Goal: Transaction & Acquisition: Purchase product/service

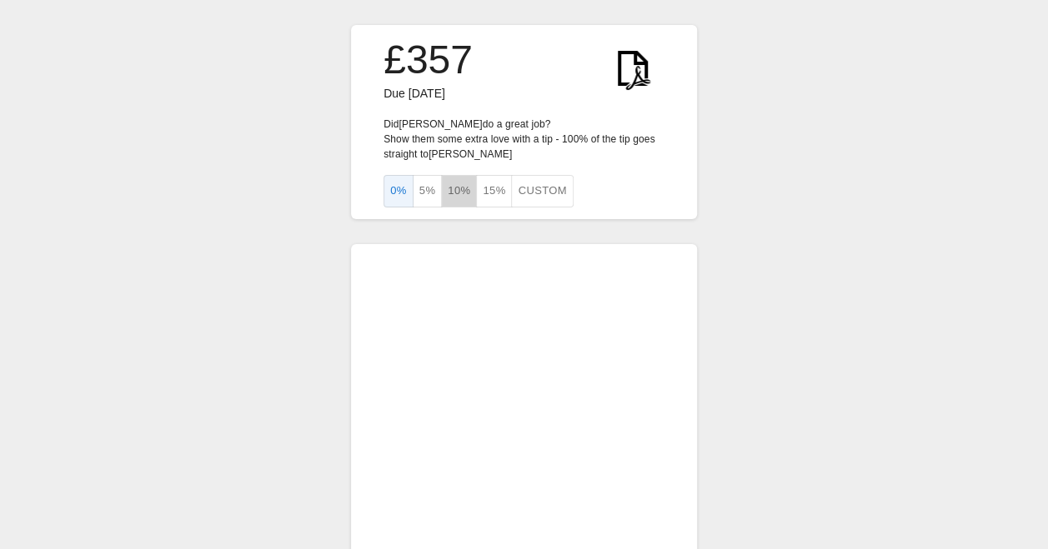
click at [453, 198] on button "10%" at bounding box center [459, 191] width 36 height 33
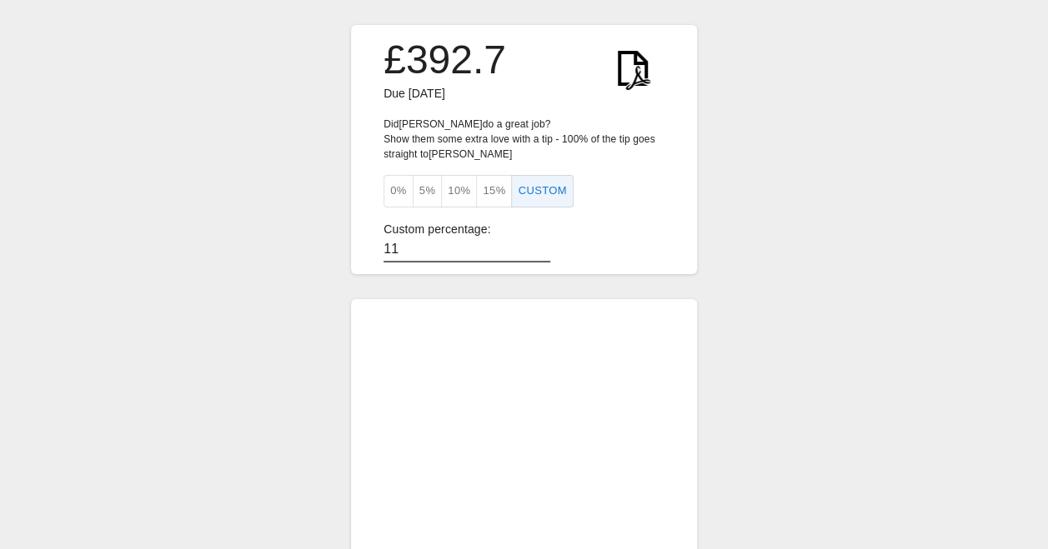
click at [528, 245] on input "11" at bounding box center [466, 250] width 167 height 24
type input "10"
click at [530, 249] on input "10" at bounding box center [466, 250] width 167 height 24
click at [453, 183] on button "10%" at bounding box center [459, 191] width 36 height 33
click at [455, 193] on button "10%" at bounding box center [459, 191] width 36 height 33
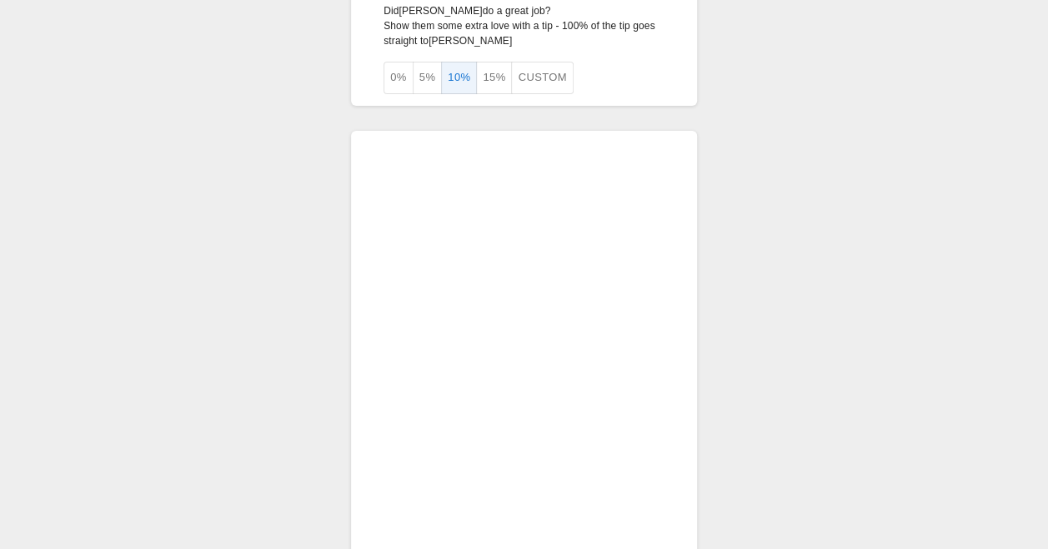
scroll to position [126, 0]
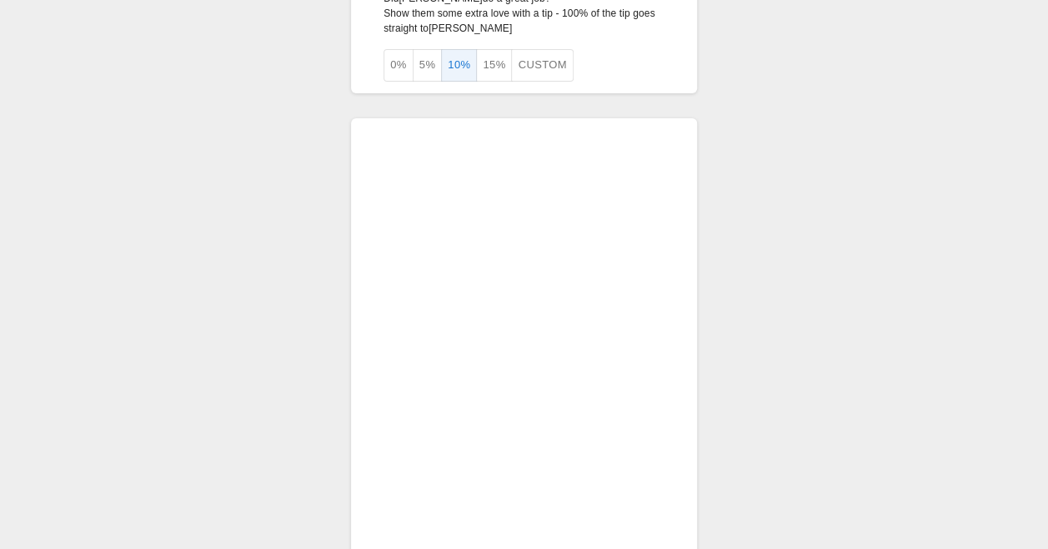
click at [888, 325] on div "£392.7 Due [DATE] Did [PERSON_NAME] do a great job? Show them some extra love w…" at bounding box center [524, 333] width 1048 height 919
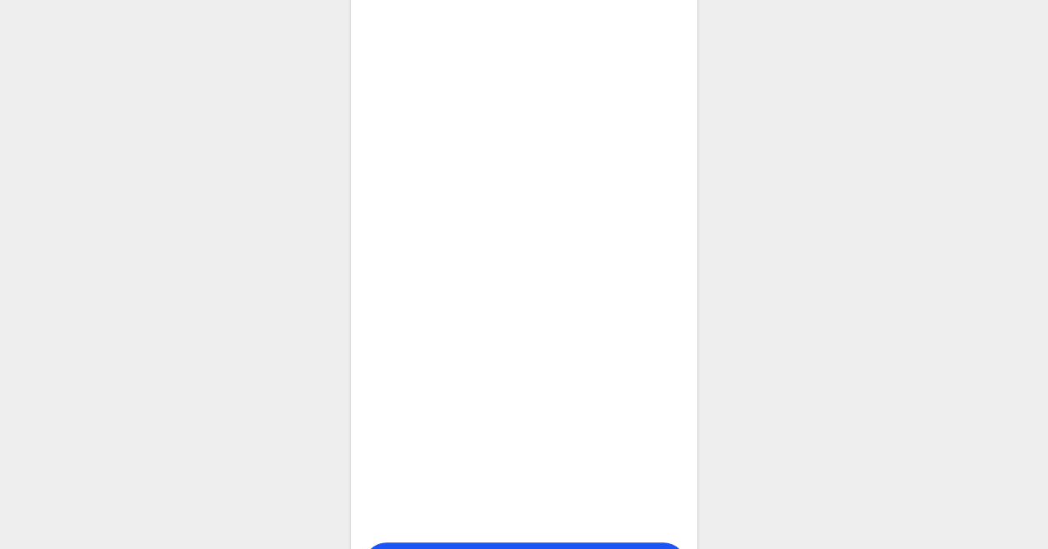
scroll to position [369, 8]
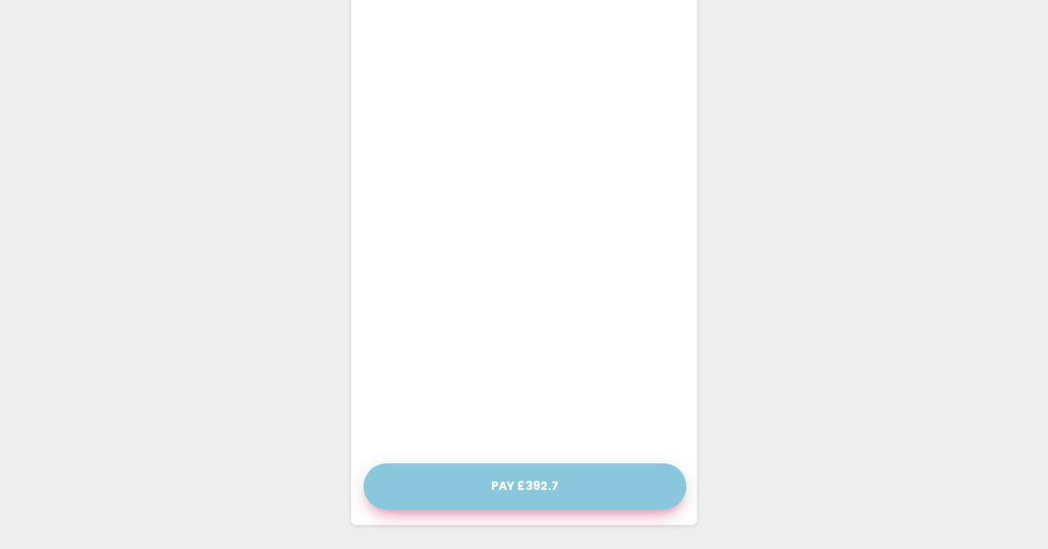
click at [500, 491] on button "Pay £392.7" at bounding box center [524, 486] width 323 height 46
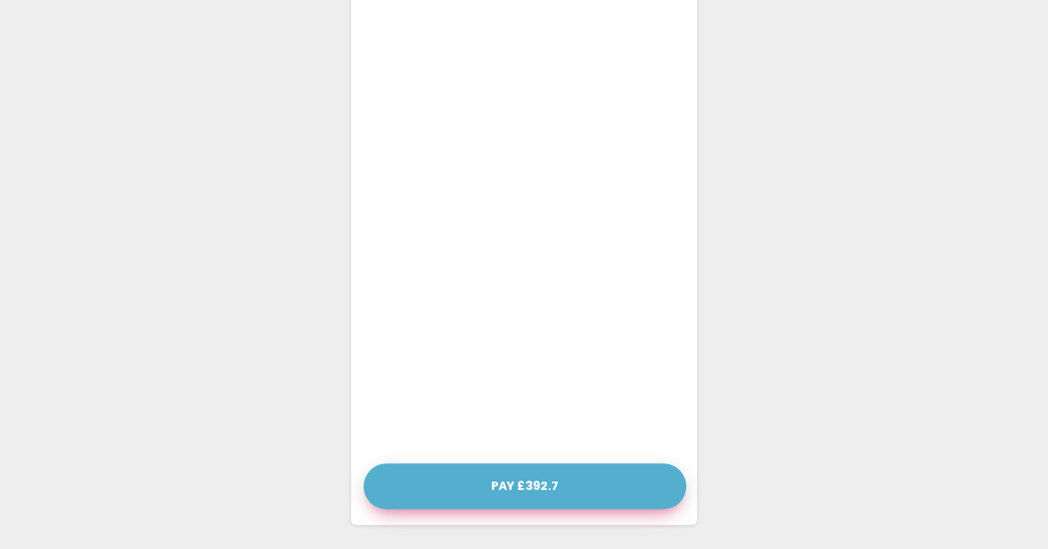
scroll to position [357, 0]
